Goal: Transaction & Acquisition: Purchase product/service

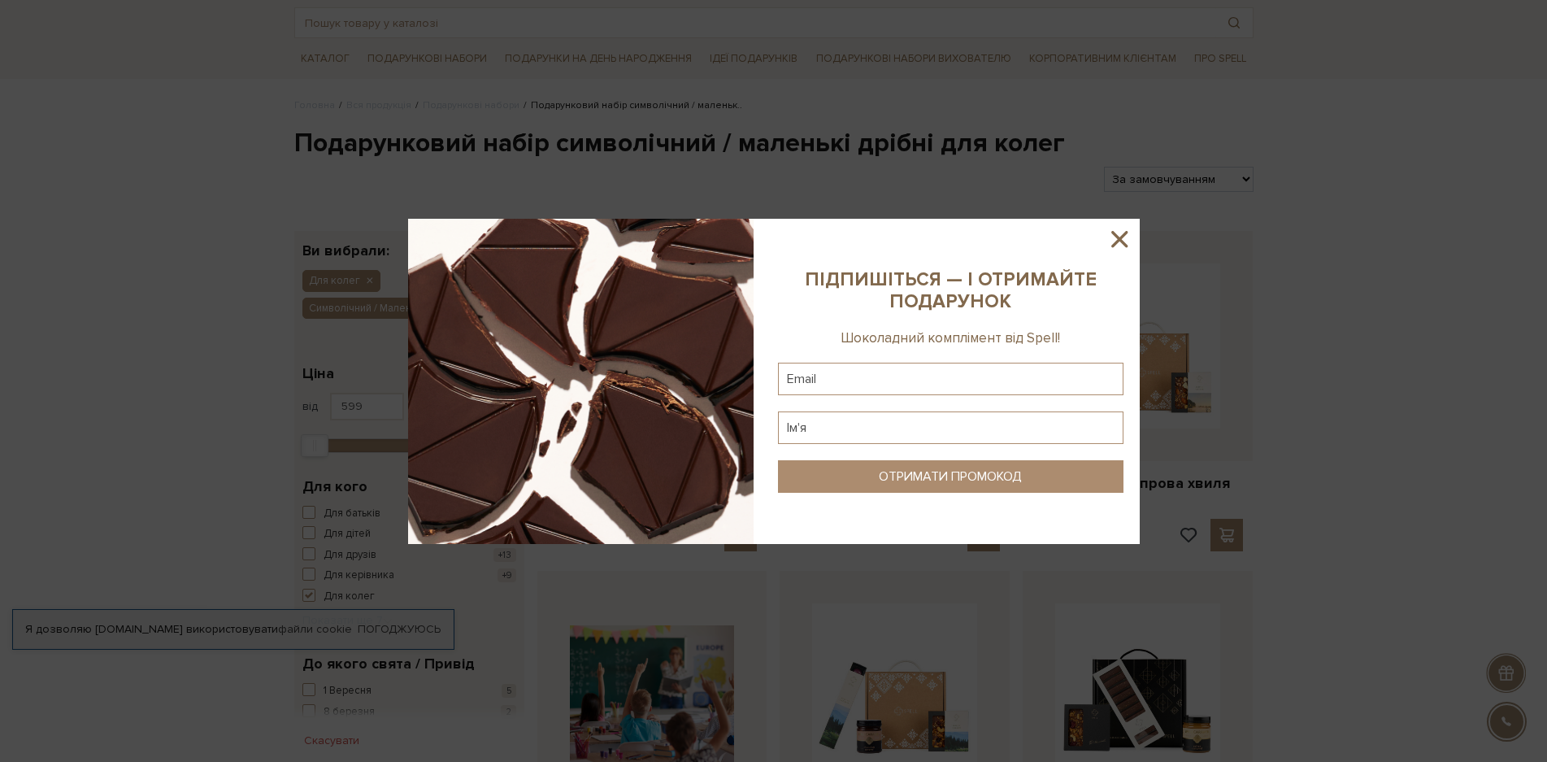
click at [1117, 236] on icon at bounding box center [1119, 239] width 16 height 16
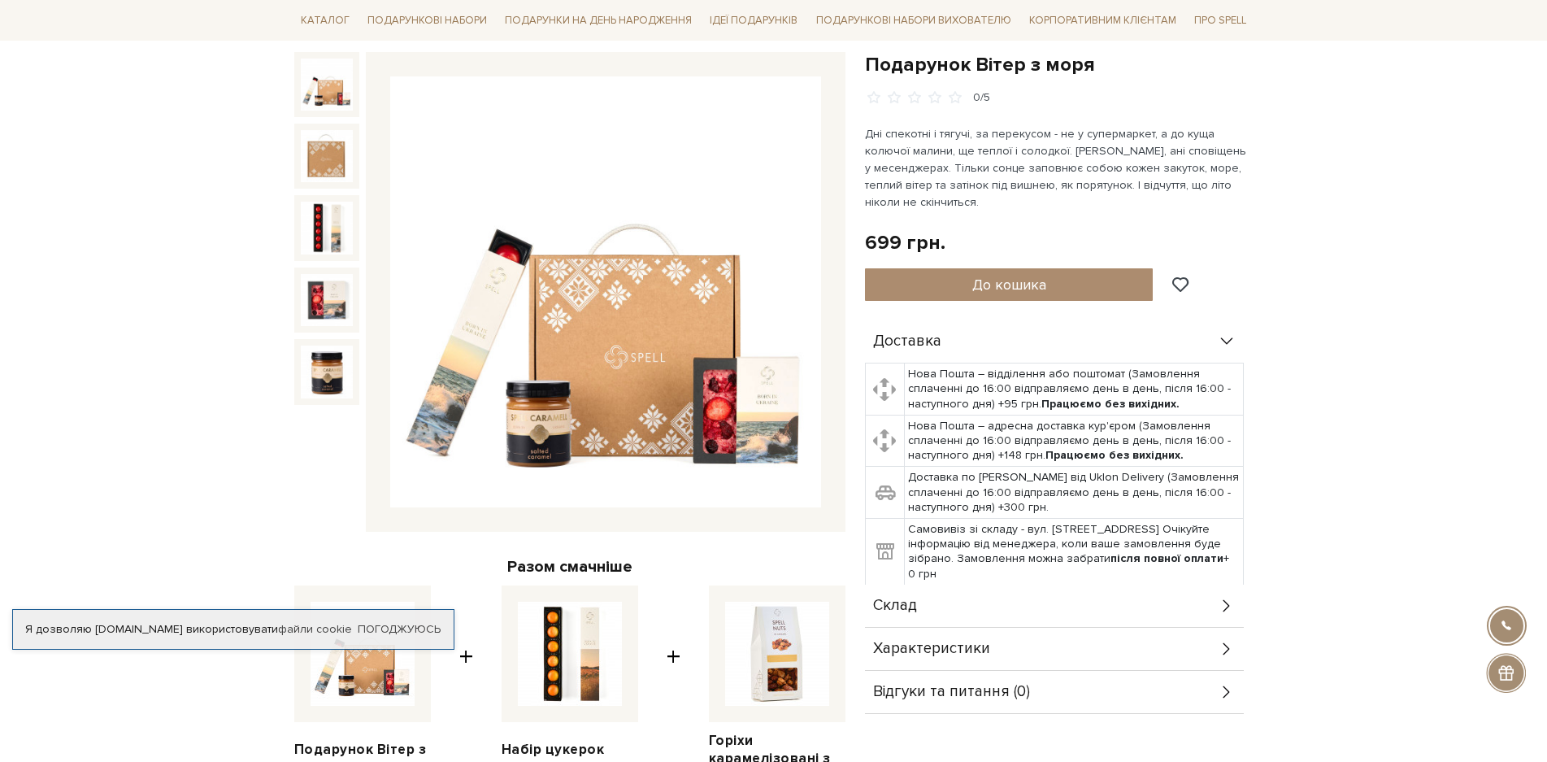
scroll to position [81, 0]
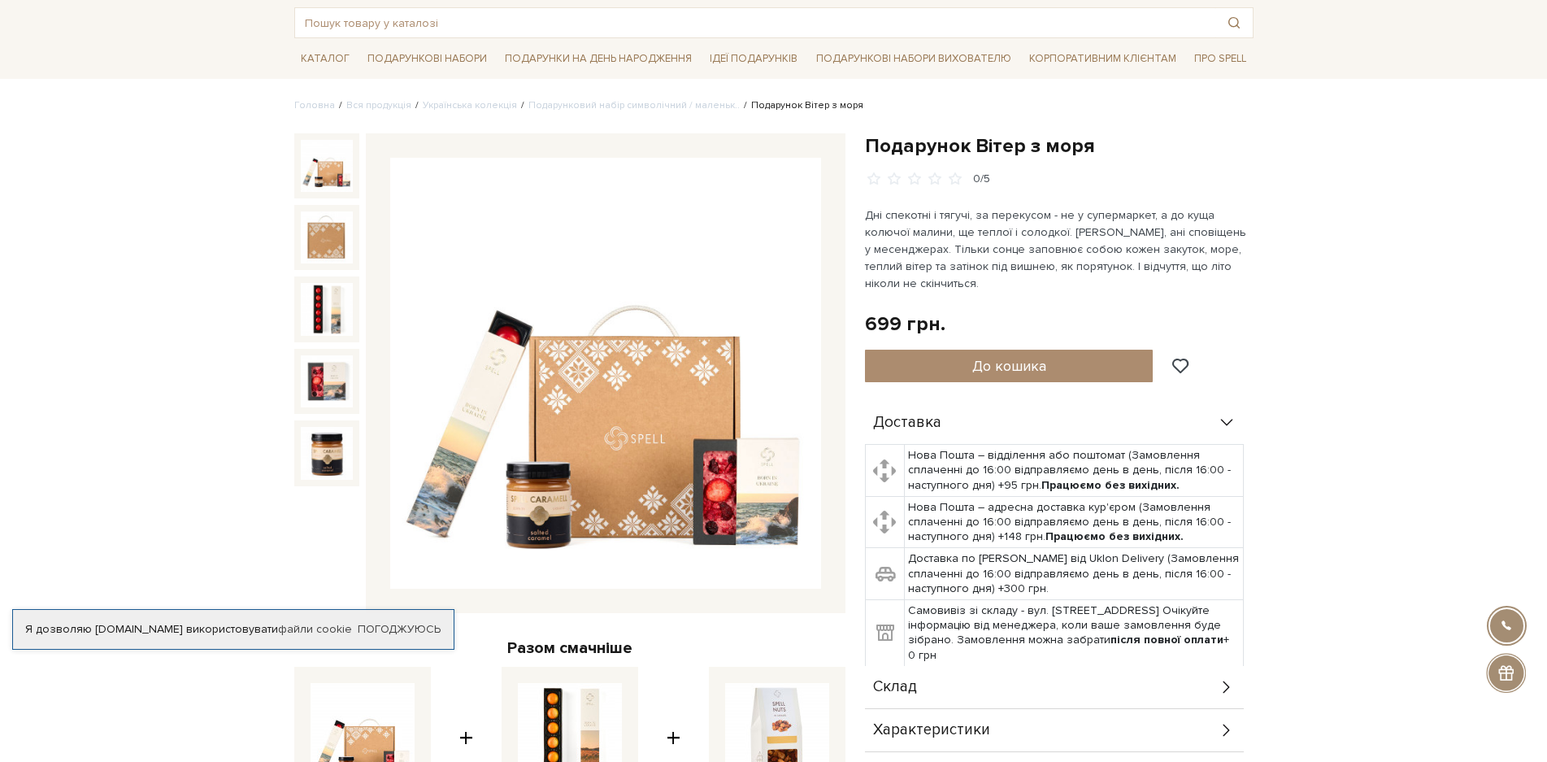
click at [327, 176] on img at bounding box center [327, 166] width 52 height 52
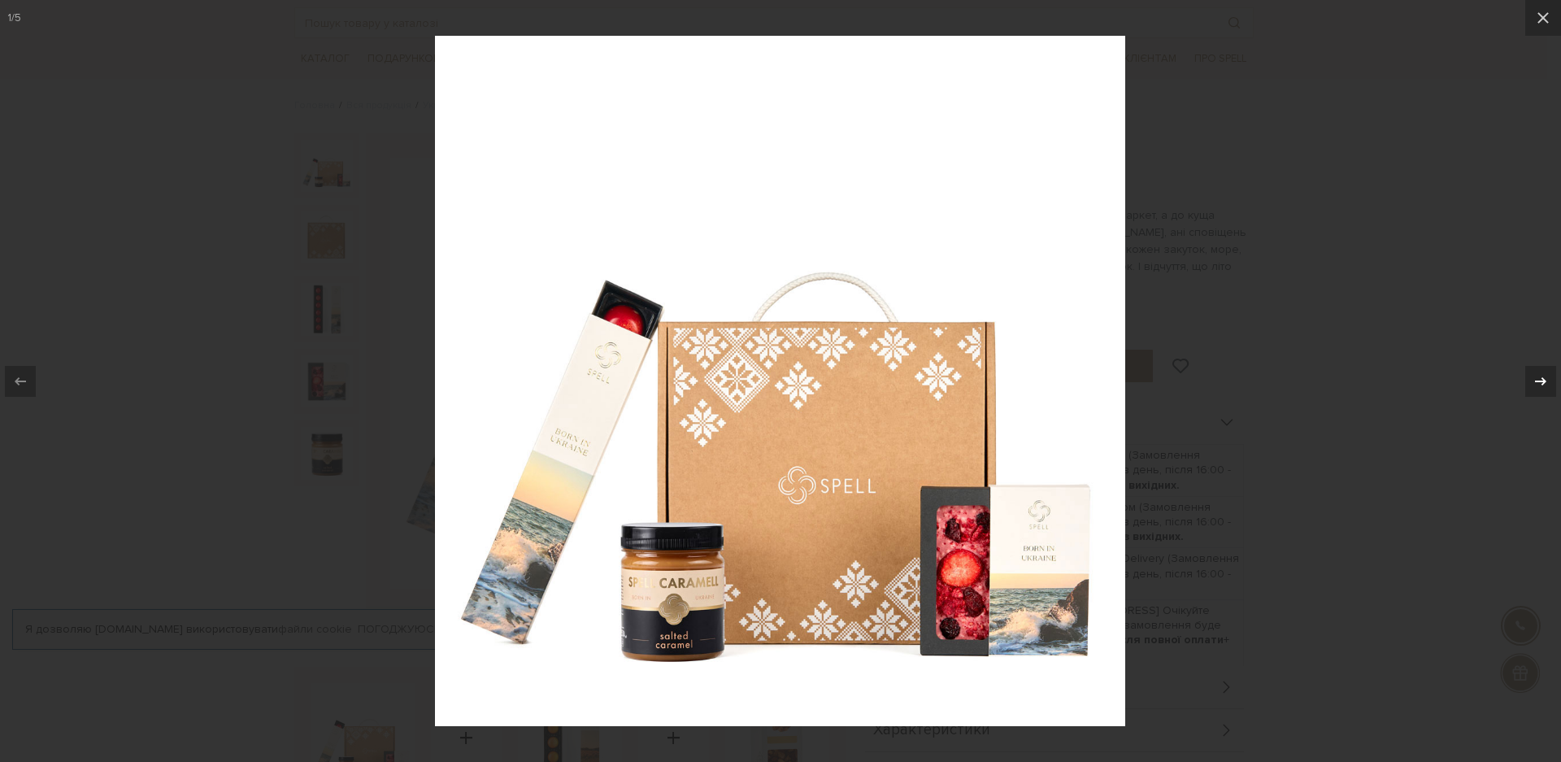
click at [1541, 377] on icon at bounding box center [1540, 381] width 20 height 20
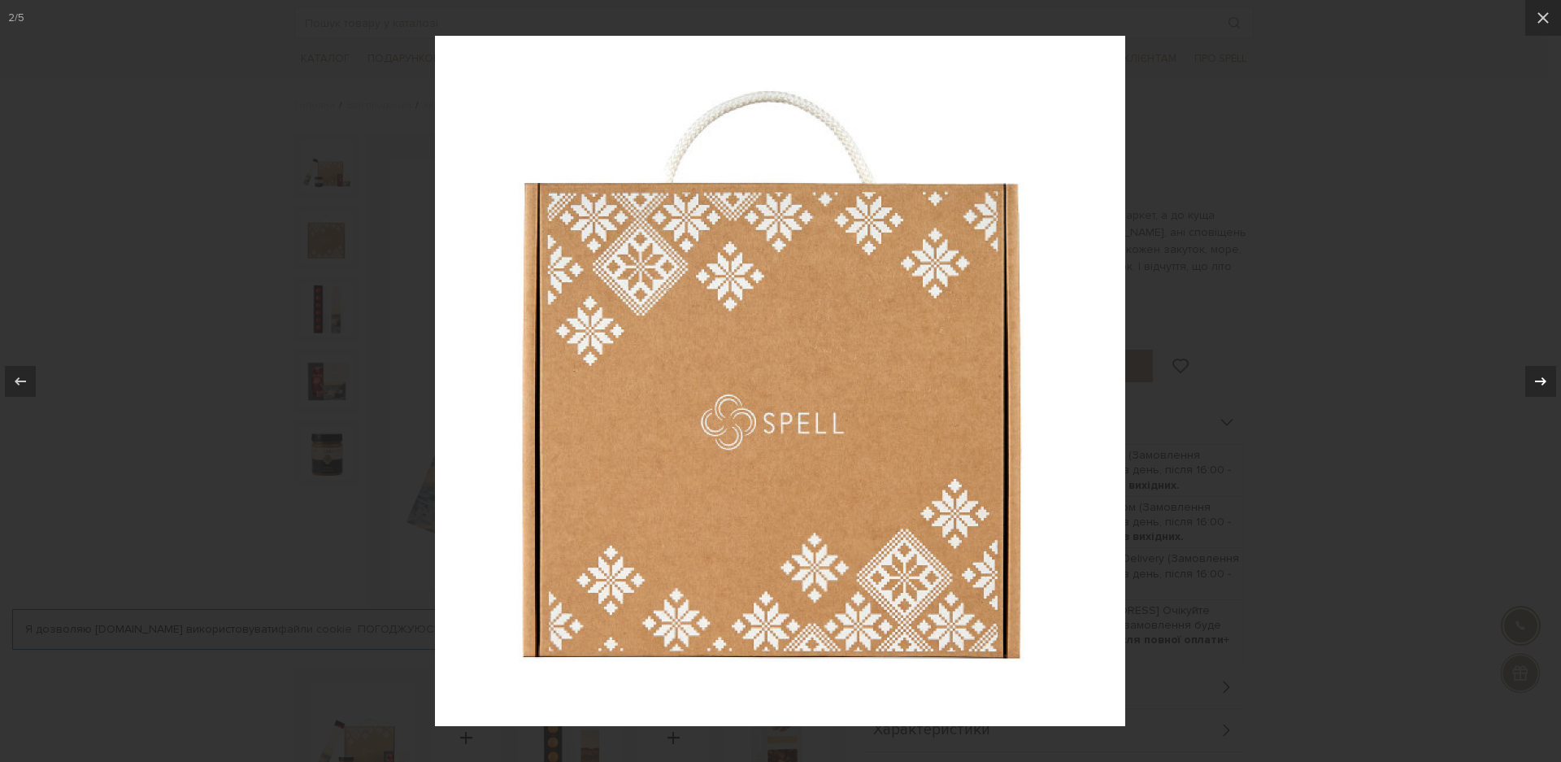
click at [1541, 377] on icon at bounding box center [1540, 381] width 20 height 20
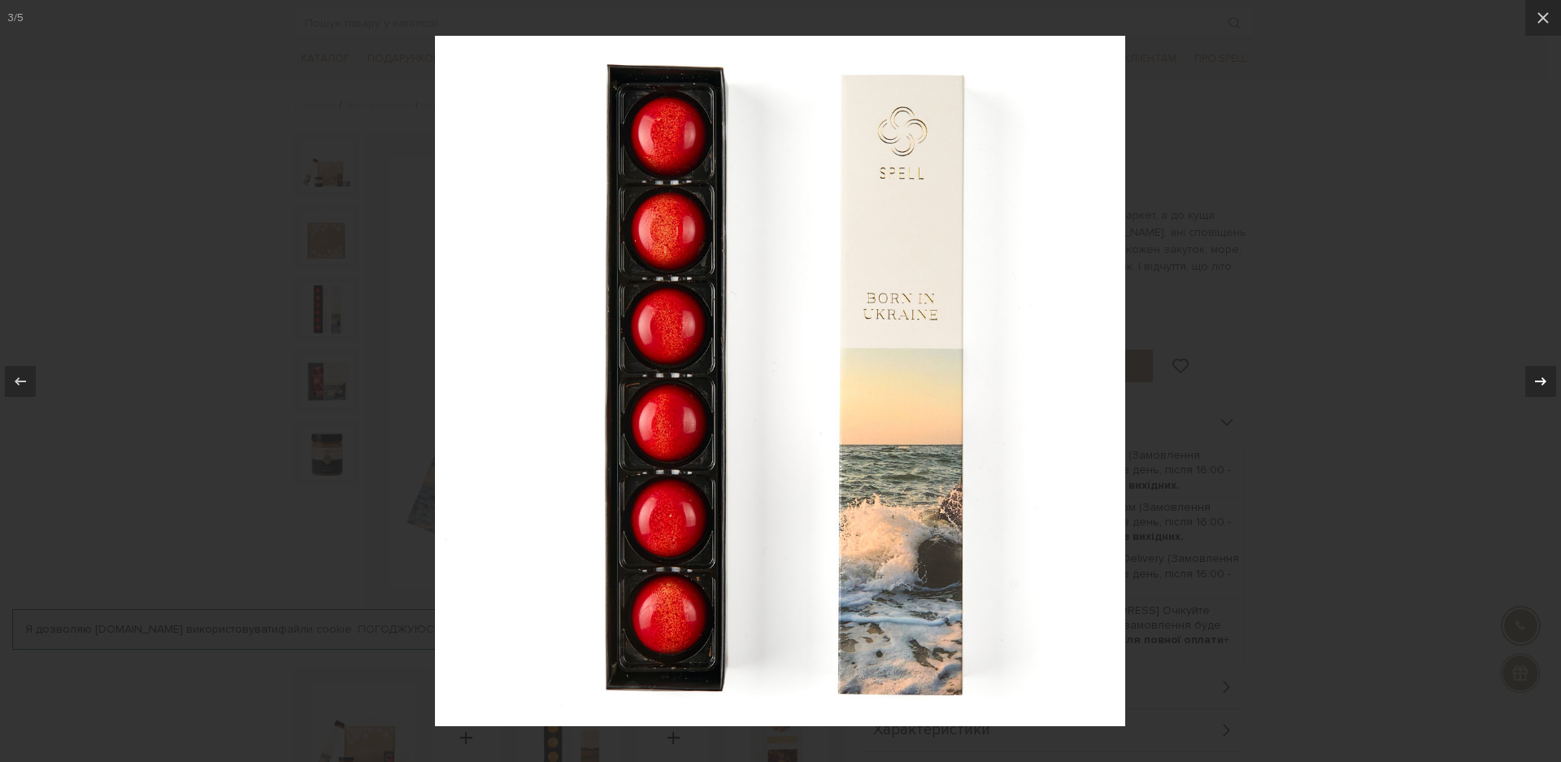
click at [1541, 377] on icon at bounding box center [1540, 381] width 20 height 20
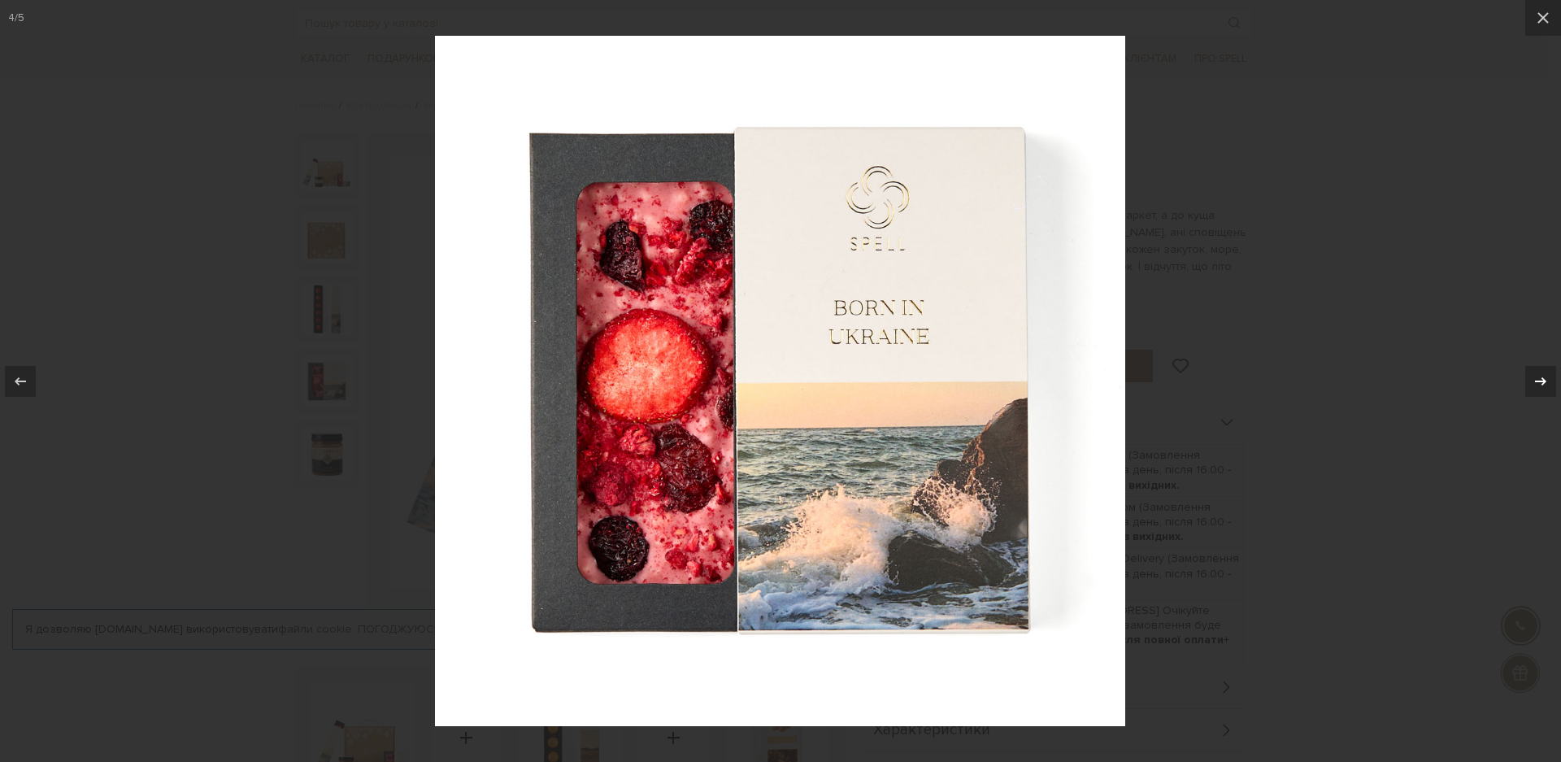
click at [1541, 377] on icon at bounding box center [1540, 381] width 20 height 20
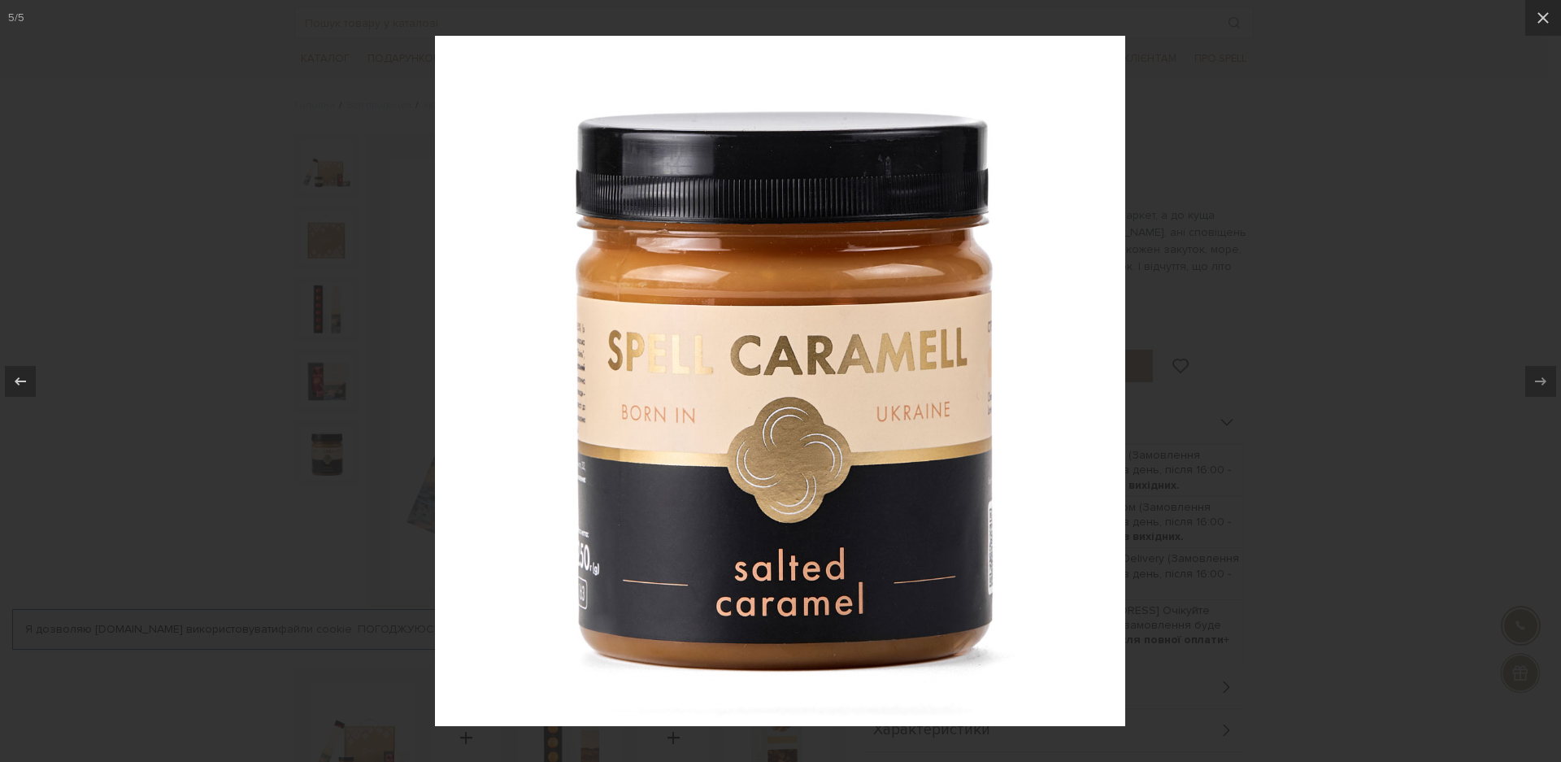
click at [1541, 377] on icon at bounding box center [1540, 381] width 20 height 20
click at [1546, 20] on icon at bounding box center [1543, 18] width 20 height 20
